Goal: Task Accomplishment & Management: Use online tool/utility

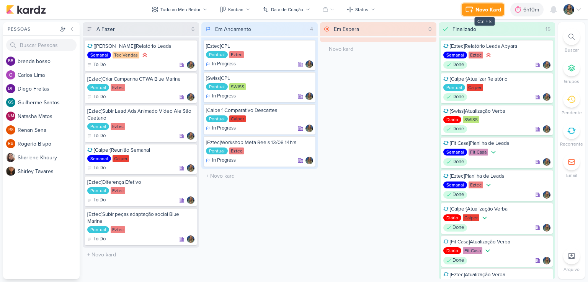
click at [489, 10] on div "Novo Kard" at bounding box center [488, 10] width 26 height 8
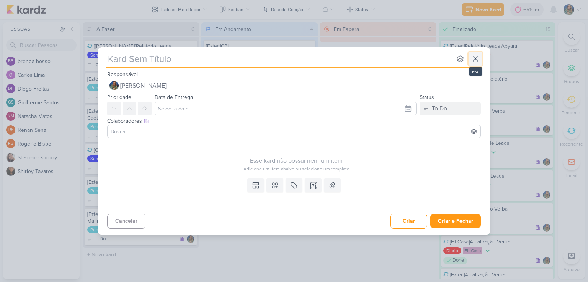
click at [471, 61] on icon at bounding box center [475, 58] width 9 height 9
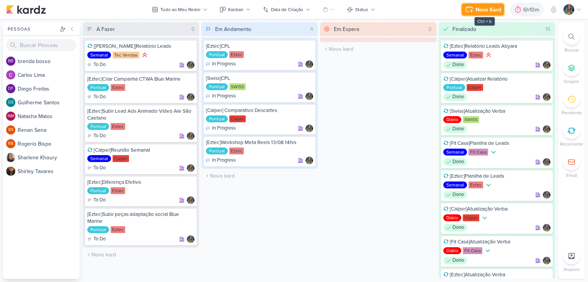
click at [496, 12] on div "Novo Kard" at bounding box center [488, 10] width 26 height 8
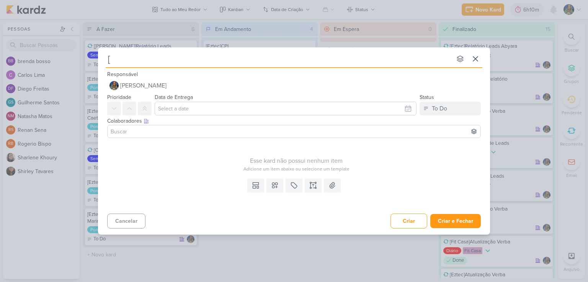
type input "[E"
type input "[Ezte"
type input "[Eztec]"
type input "[Eztec]Workshop G"
type input "[Eztec]Workshop Google Lead"
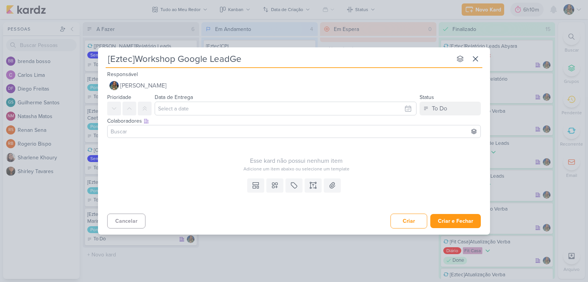
type input "[Eztec]Workshop Google LeadGen"
click at [274, 186] on icon at bounding box center [275, 186] width 8 height 8
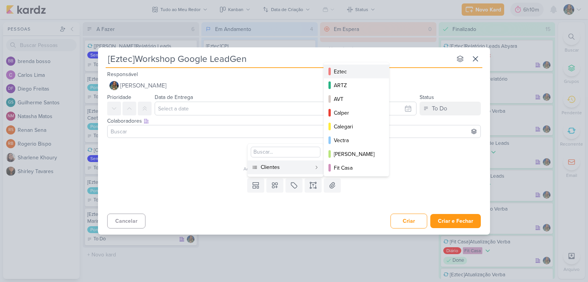
click at [345, 73] on div "Eztec" at bounding box center [357, 72] width 46 height 8
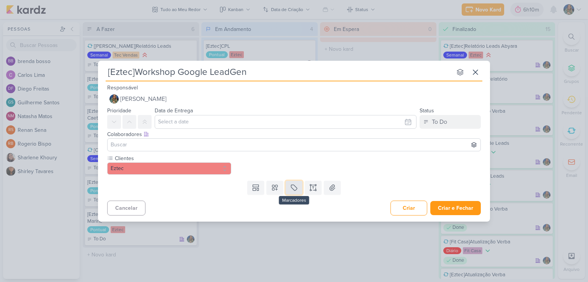
click at [297, 186] on icon at bounding box center [294, 188] width 8 height 8
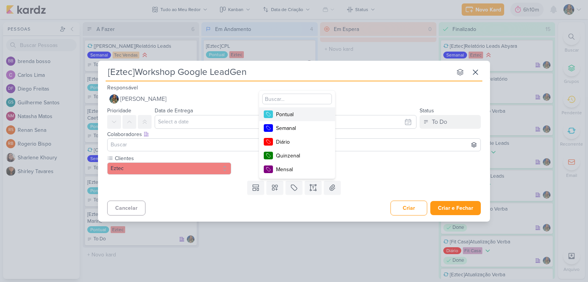
click at [294, 116] on div "Pontual" at bounding box center [301, 115] width 50 height 8
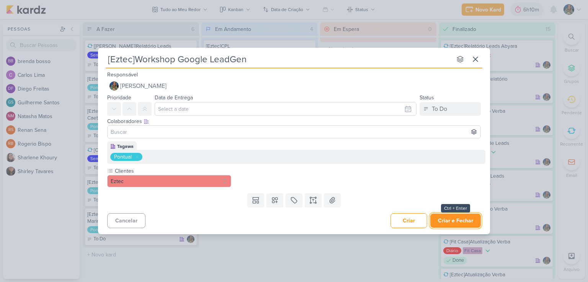
click at [450, 222] on button "Criar e Fechar" at bounding box center [455, 221] width 51 height 14
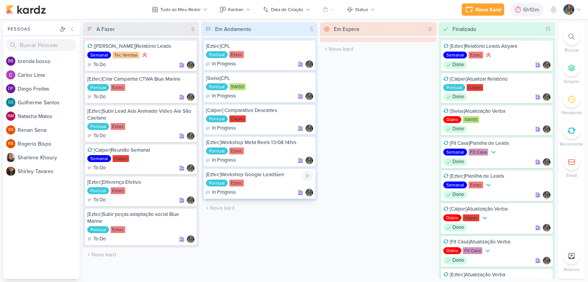
click at [284, 181] on div "Pontual Eztec" at bounding box center [259, 184] width 107 height 8
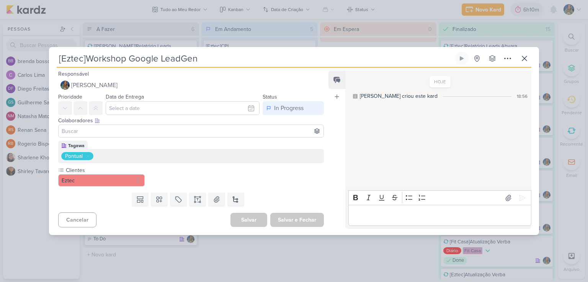
click at [233, 66] on div "[Eztec]Workshop Google LeadGen Criado por mim nenhum grupo disponível" at bounding box center [294, 60] width 474 height 16
click at [227, 61] on input "[Eztec]Workshop Google LeadGen" at bounding box center [255, 59] width 396 height 14
type input "[Eztec]Workshop Google LeadGen 13/08 1"
type input "[Eztec]Workshop Google LeadGen 13/08 11hrs"
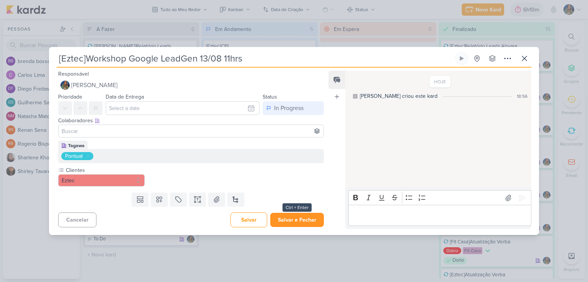
type input "[Eztec]Workshop Google LeadGen 13/08 11hrs"
click at [286, 225] on button "Salvar e Fechar" at bounding box center [297, 220] width 54 height 14
